Goal: Information Seeking & Learning: Learn about a topic

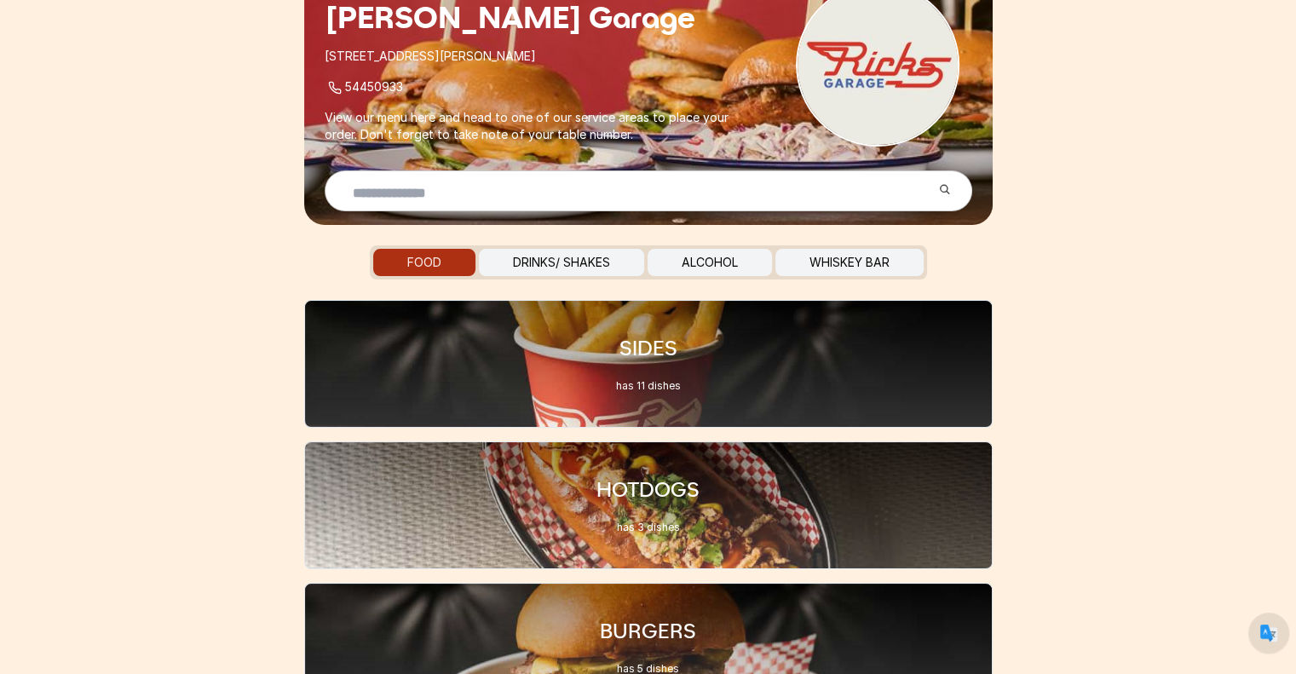
scroll to position [232, 0]
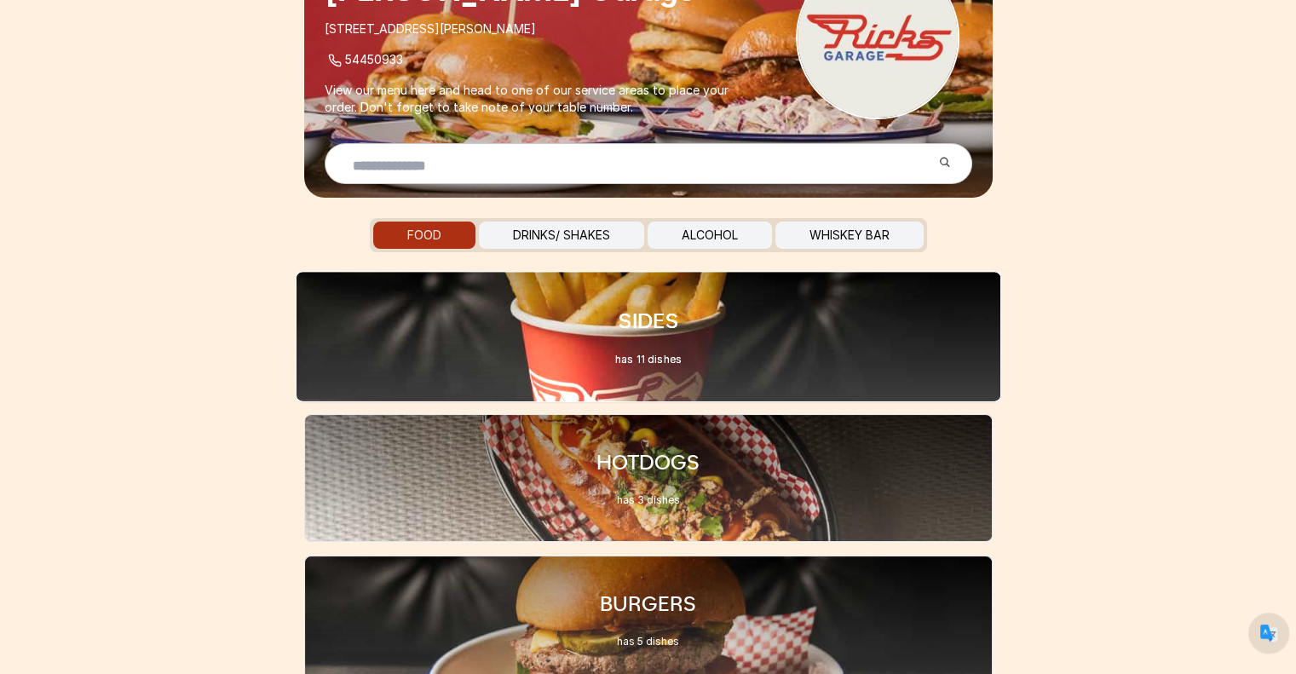
click at [629, 346] on div "SIDES has 11 dishes" at bounding box center [648, 337] width 66 height 60
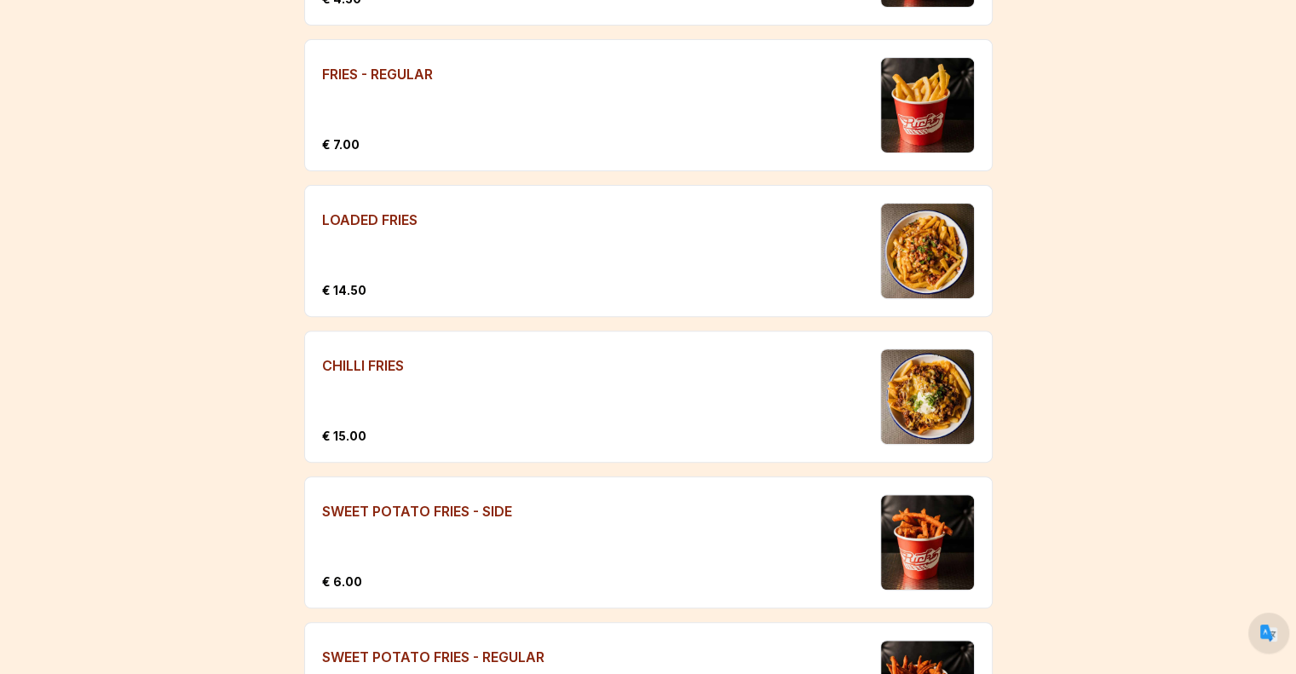
scroll to position [561, 0]
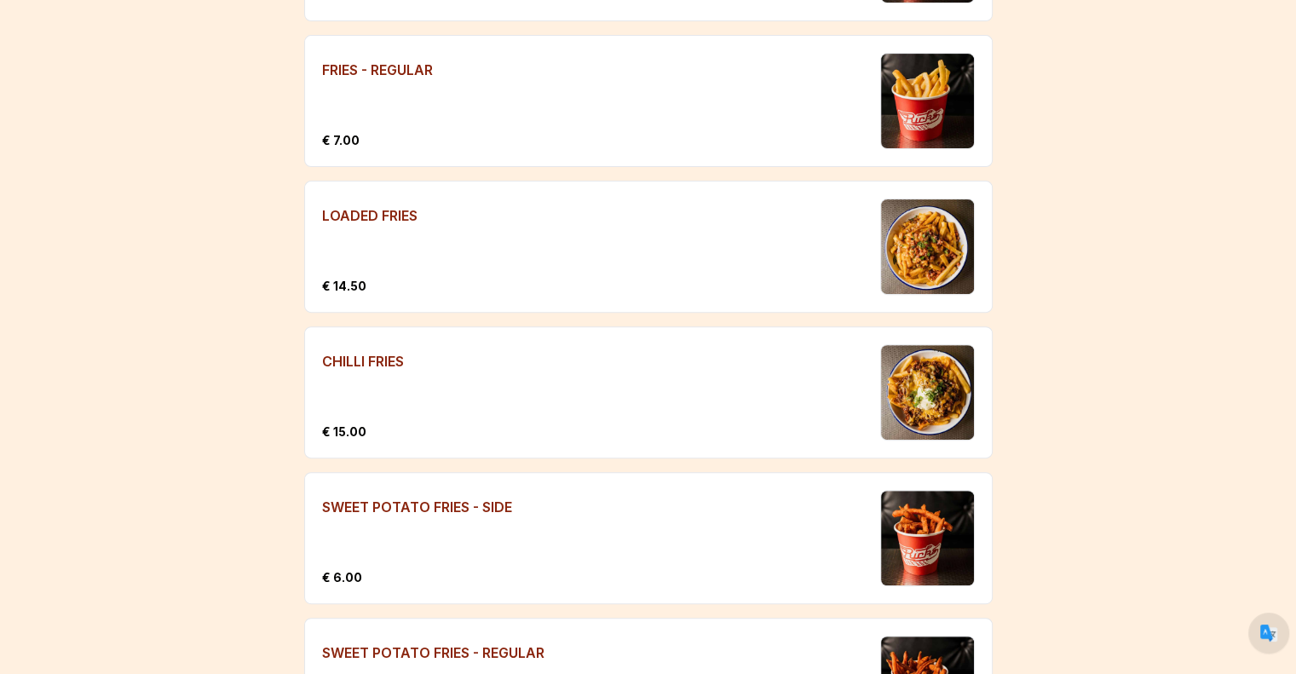
click at [411, 344] on label "CHILLI FRIES" at bounding box center [592, 359] width 541 height 31
click at [620, 367] on div "CHILLI FRIES € 15.00" at bounding box center [592, 392] width 541 height 96
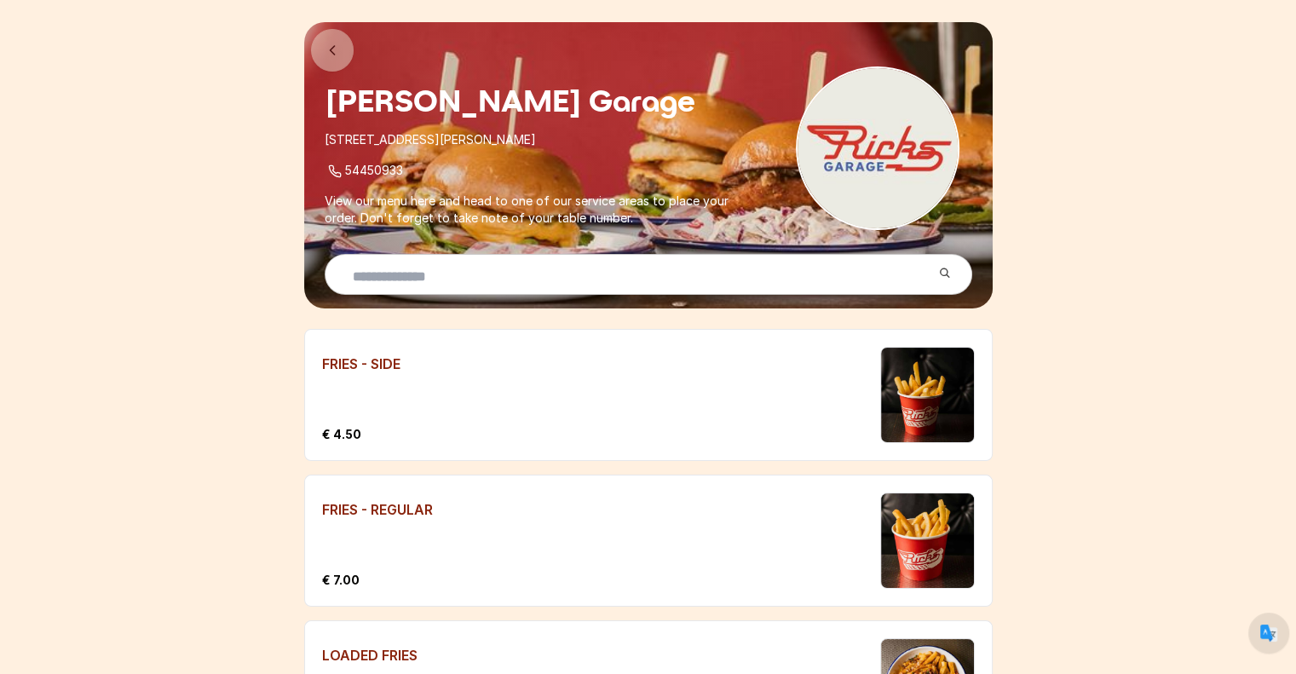
scroll to position [0, 0]
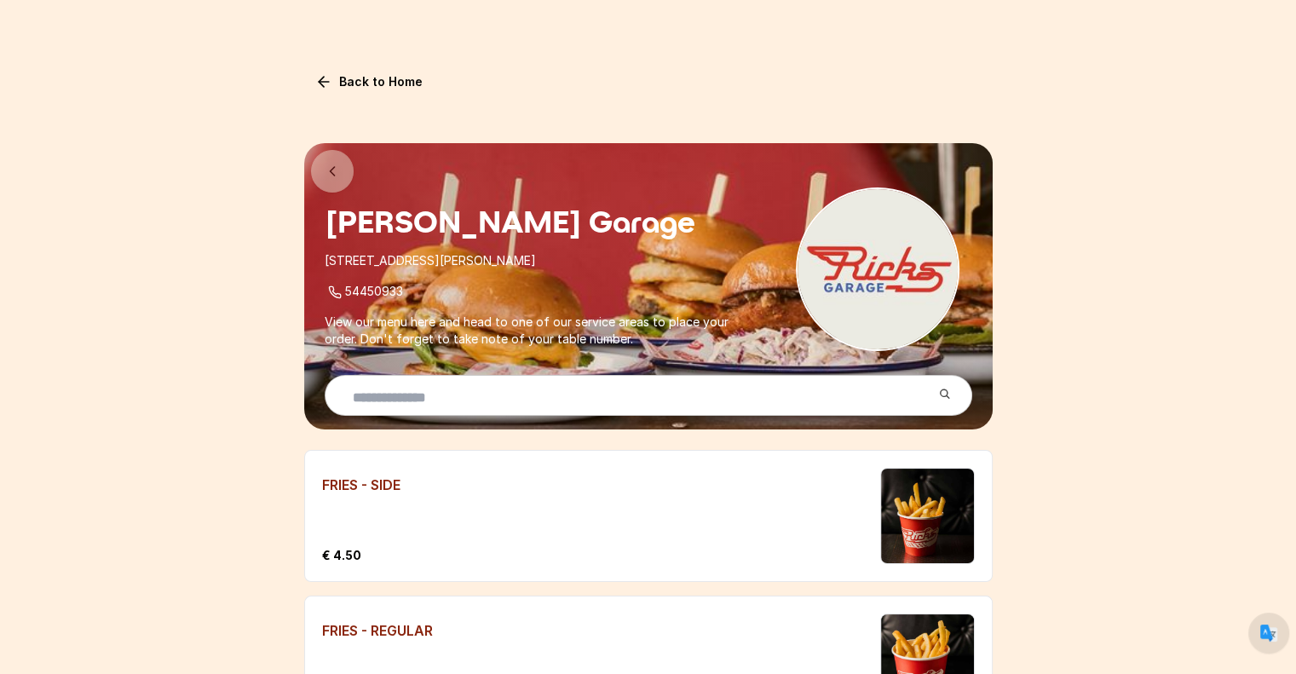
click at [395, 78] on link "Back to Home" at bounding box center [369, 81] width 130 height 27
